Goal: Check status: Check status

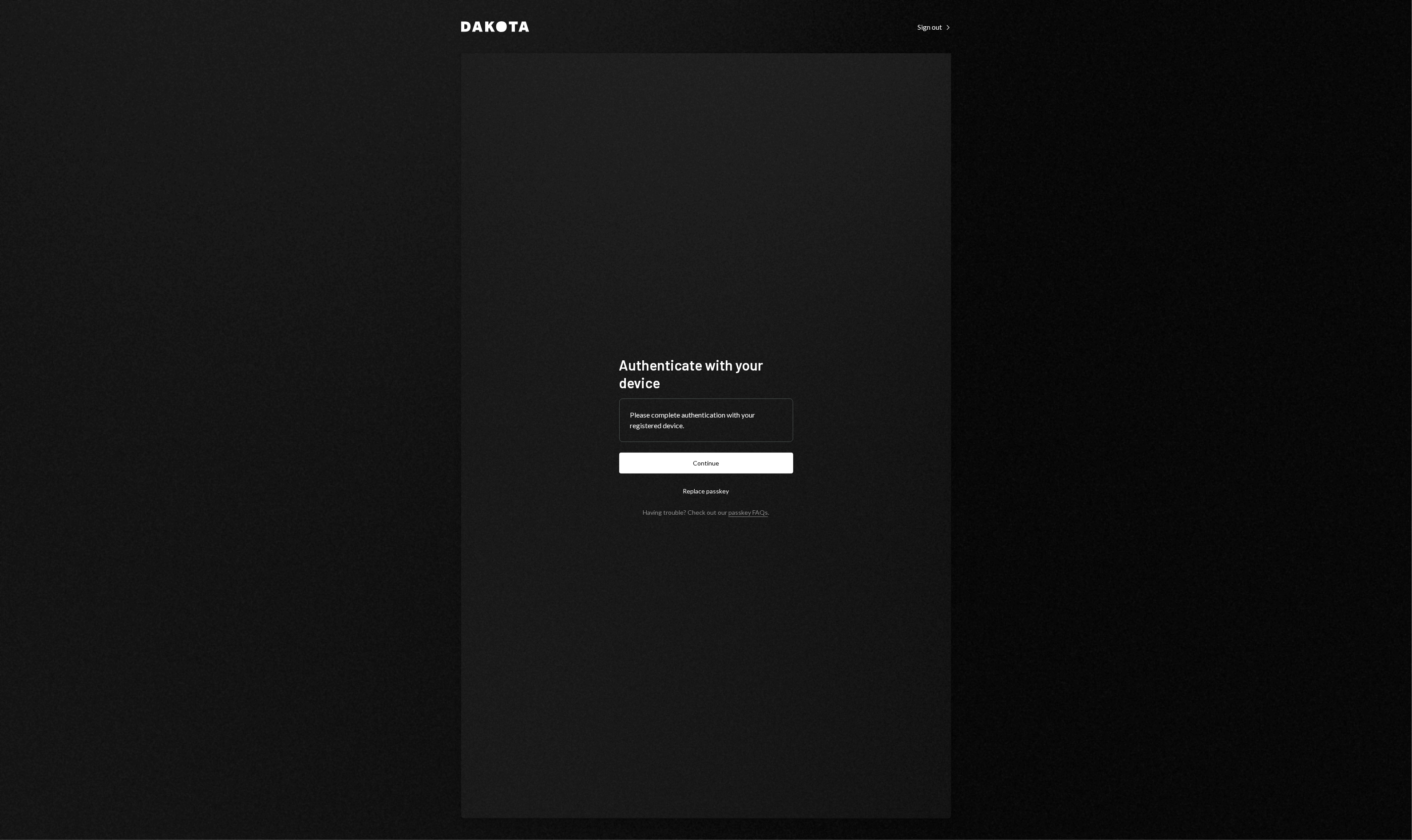
click at [687, 463] on button "Continue" at bounding box center [706, 463] width 174 height 21
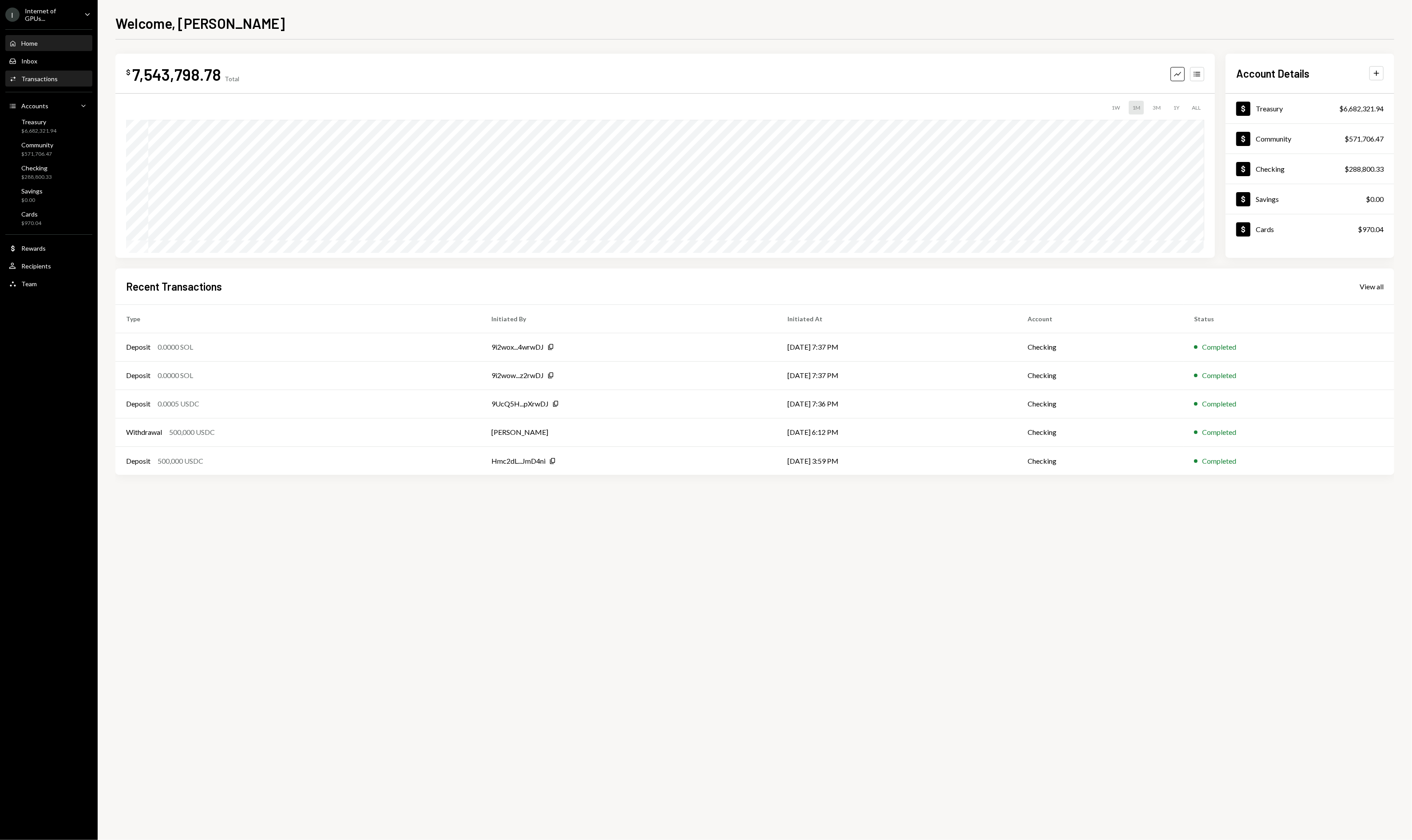
click at [27, 75] on div "Transactions" at bounding box center [39, 79] width 36 height 8
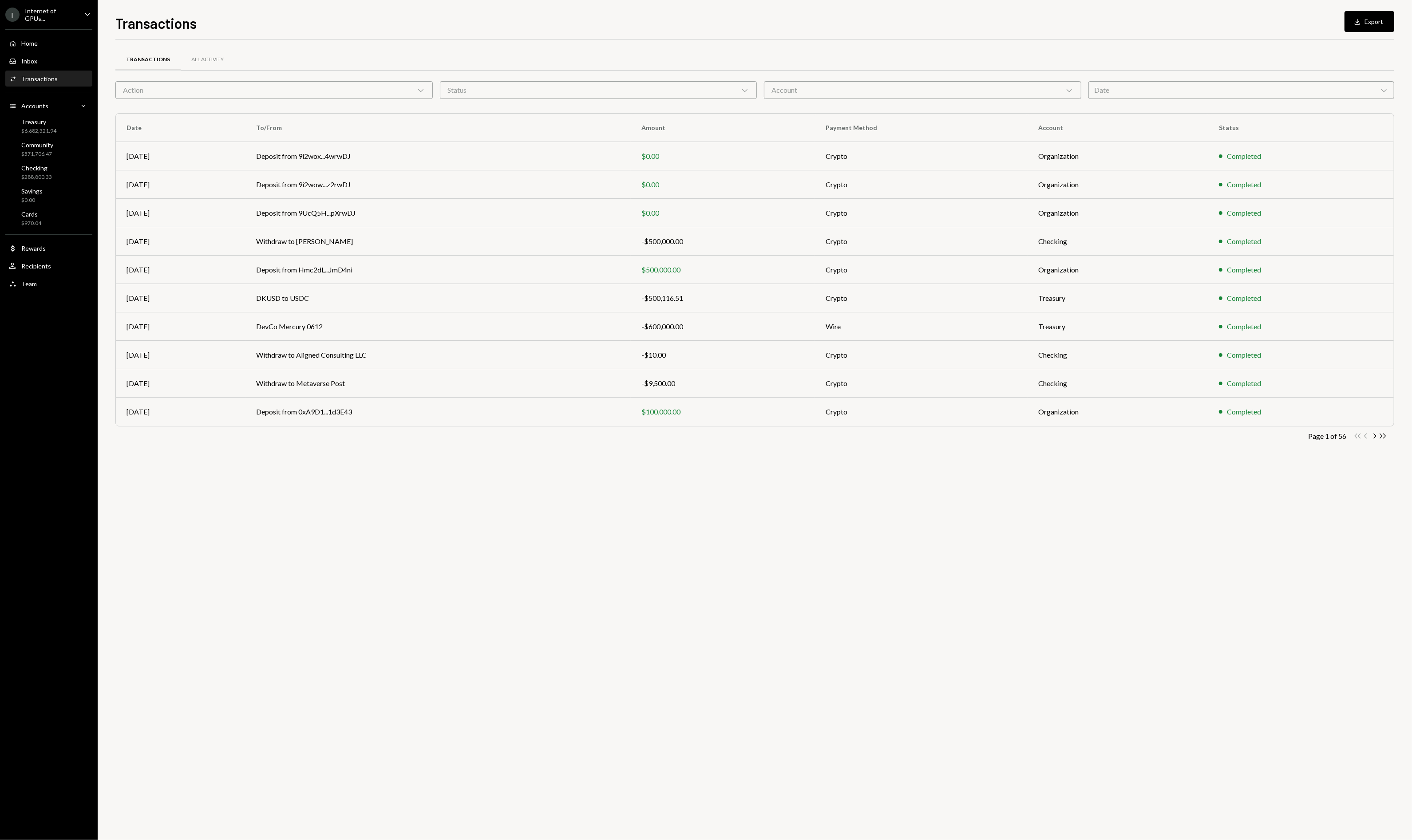
click at [1190, 88] on div "Date Chevron Down" at bounding box center [1241, 90] width 306 height 18
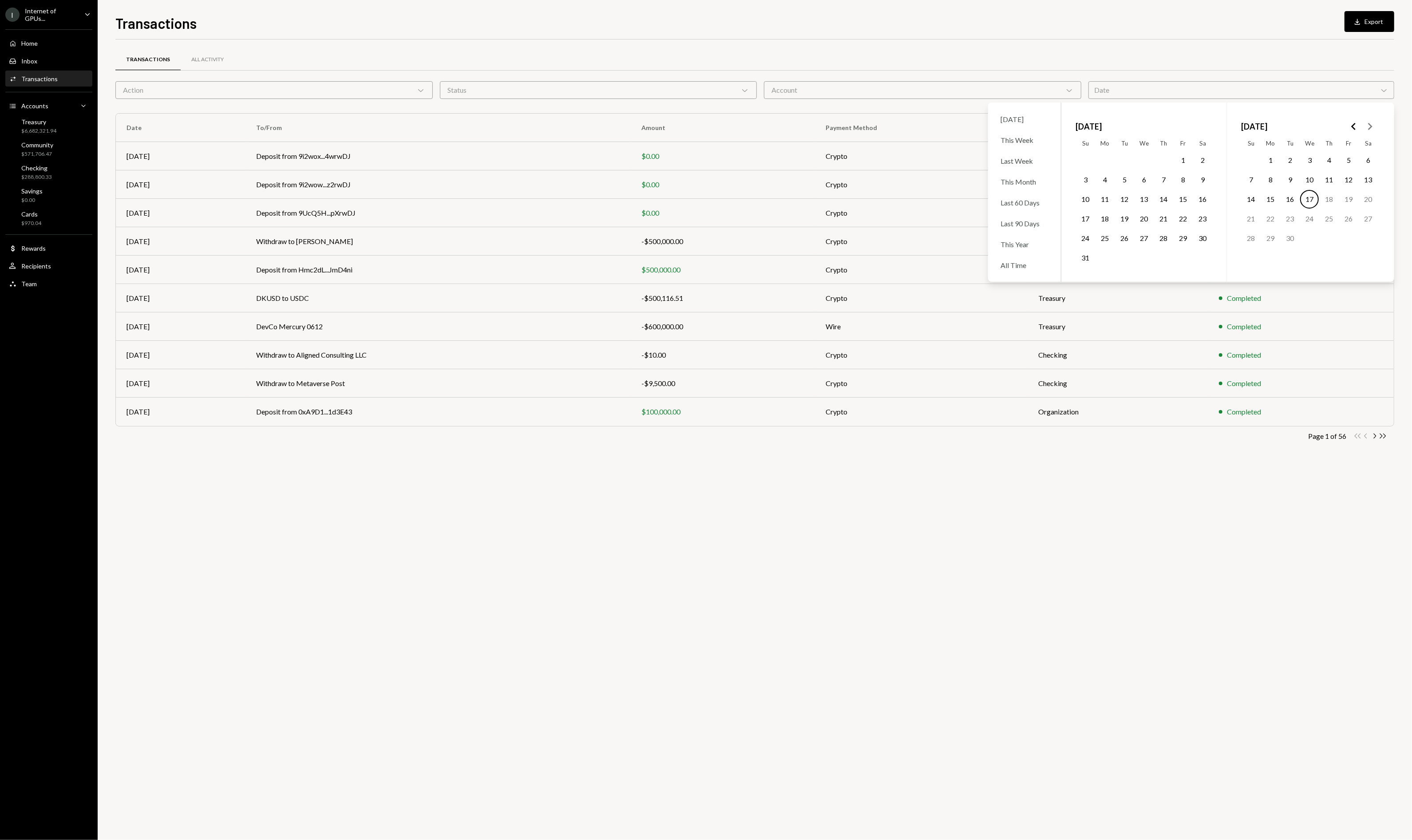
click at [1347, 123] on button "Go to the Previous Month" at bounding box center [1354, 126] width 16 height 16
drag, startPoint x: 1347, startPoint y: 123, endPoint x: 1319, endPoint y: 149, distance: 38.2
click at [1325, 148] on div "April 2025 Su Mo Tu We Th Fr Sa 1 2 3 4 5 6 7 8 9 10 11 12 13 14 15 16 17 18 19…" at bounding box center [1227, 192] width 330 height 179
click at [1122, 215] on button "22" at bounding box center [1124, 219] width 19 height 19
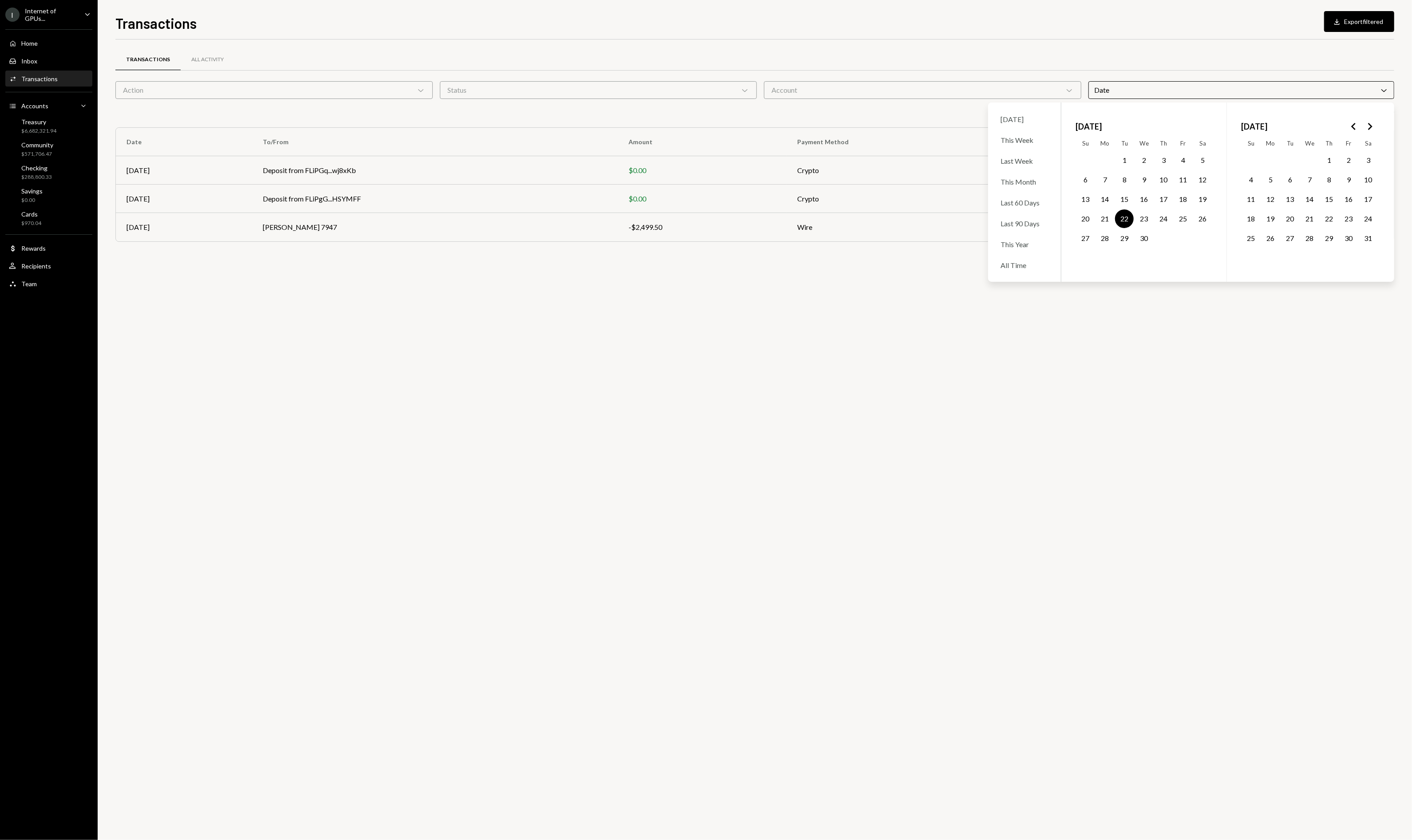
click at [965, 388] on div "Transactions All Activity Action Chevron Down Status Chevron Down Account Chevr…" at bounding box center [754, 439] width 1279 height 801
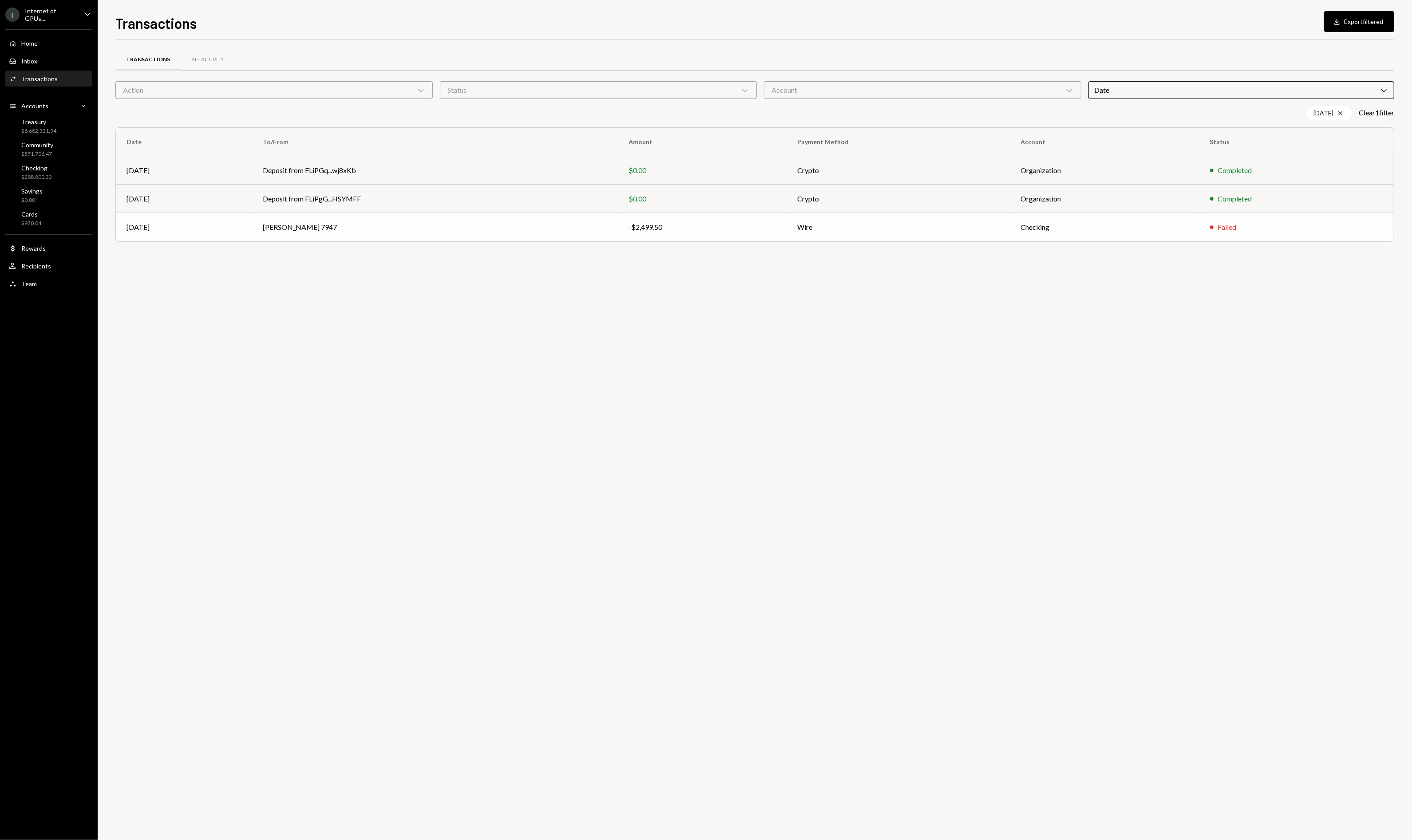
click at [752, 230] on div "-$2,499.50" at bounding box center [702, 227] width 147 height 11
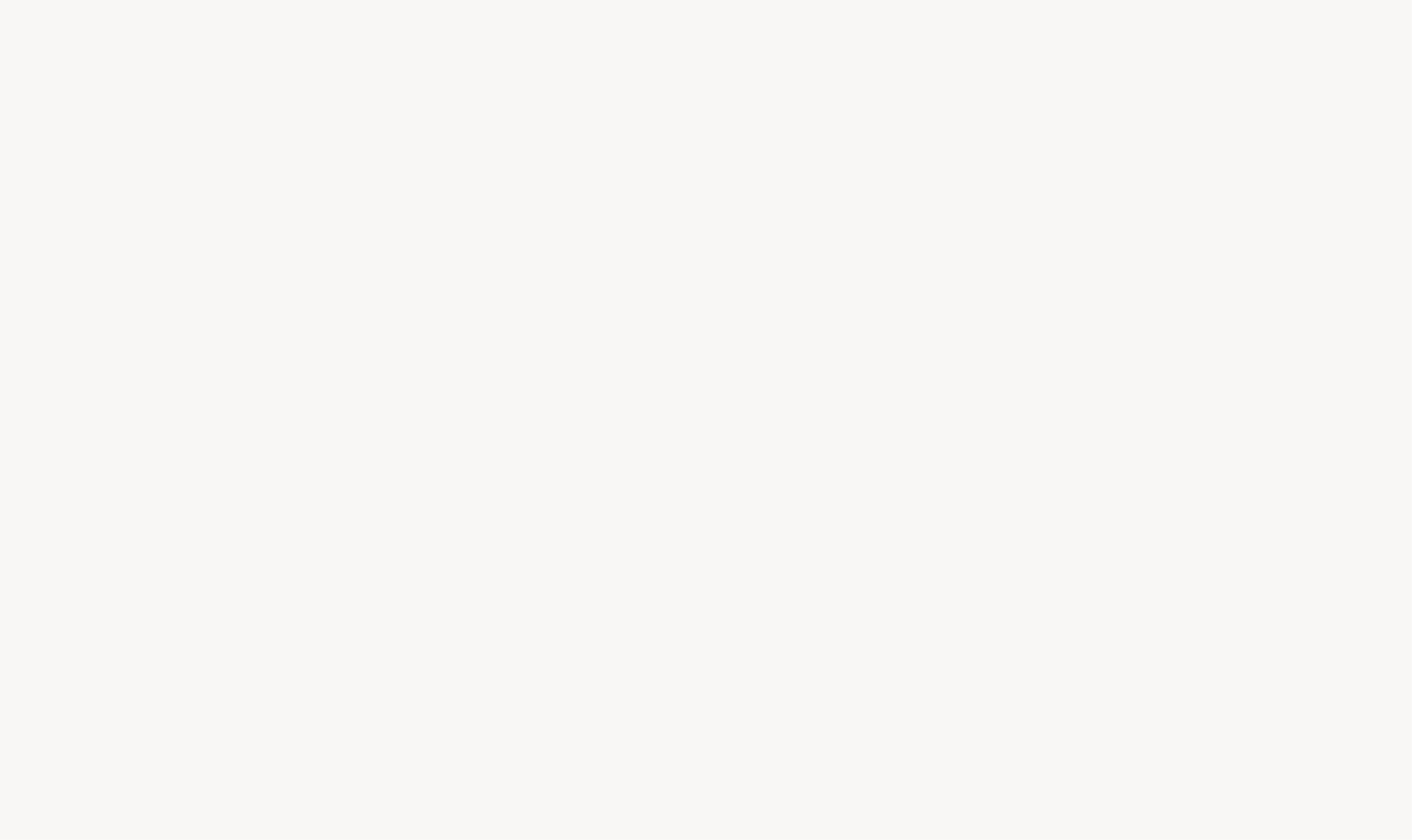
click at [998, 225] on div at bounding box center [706, 420] width 1412 height 840
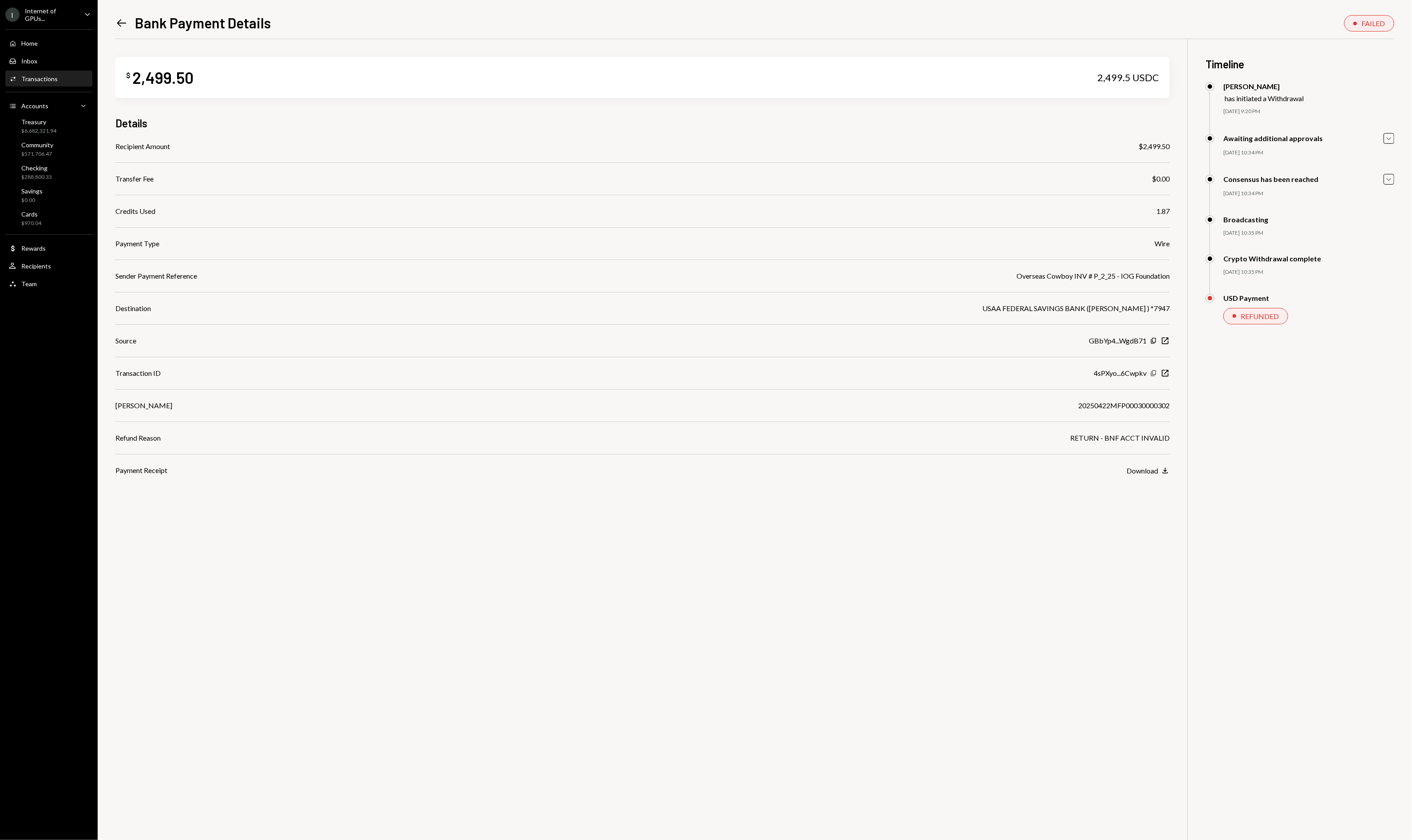
click at [1151, 373] on icon "button" at bounding box center [1153, 373] width 5 height 6
drag, startPoint x: 1128, startPoint y: 373, endPoint x: 1156, endPoint y: 373, distance: 28.0
click at [1128, 373] on div "4sPXyo...6Cwpkv" at bounding box center [1120, 373] width 53 height 11
click at [1161, 372] on div "Copy New Window" at bounding box center [1159, 373] width 19 height 9
click at [1165, 372] on icon "New Window" at bounding box center [1165, 373] width 9 height 9
